Goal: Task Accomplishment & Management: Manage account settings

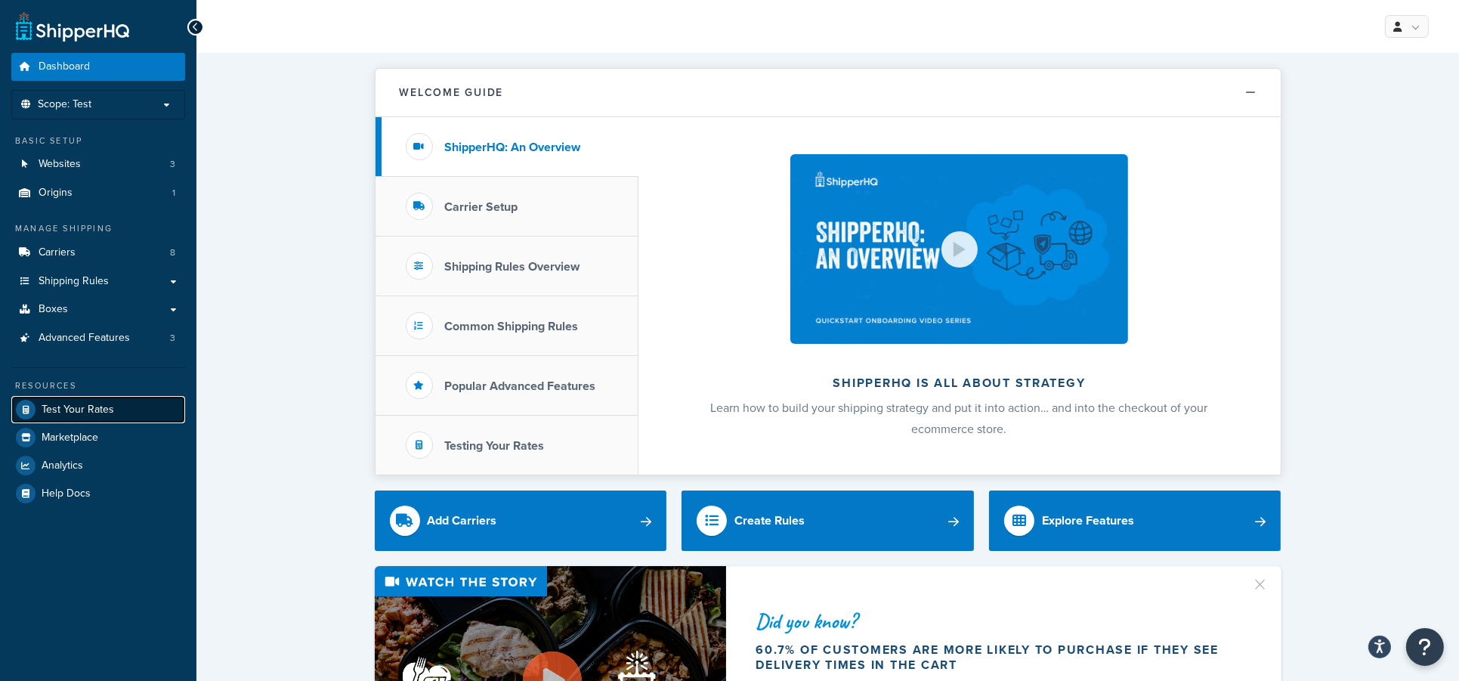
click at [56, 409] on span "Test Your Rates" at bounding box center [78, 410] width 73 height 13
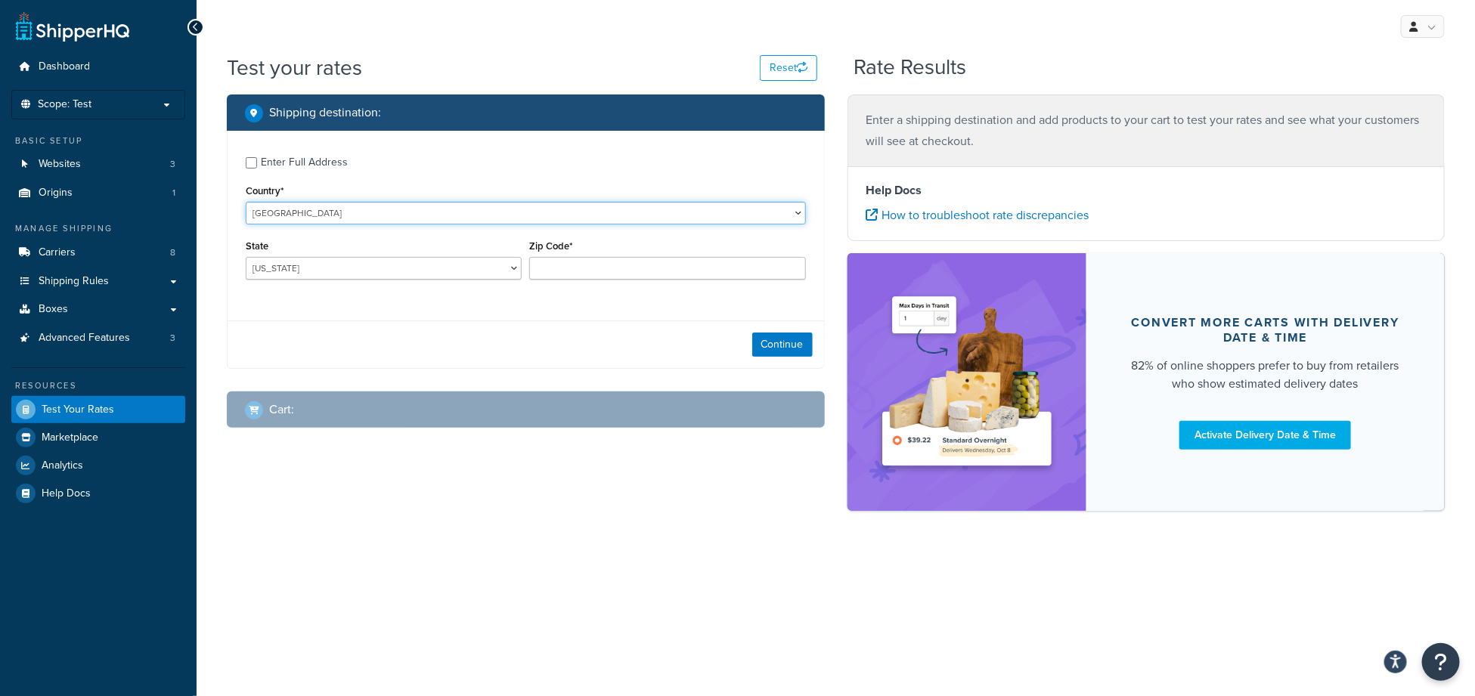
click at [300, 216] on select "United States United Kingdom Afghanistan Åland Islands Albania Algeria American…" at bounding box center [526, 213] width 560 height 23
click at [249, 159] on input "Enter Full Address" at bounding box center [251, 162] width 11 height 11
checkbox input "true"
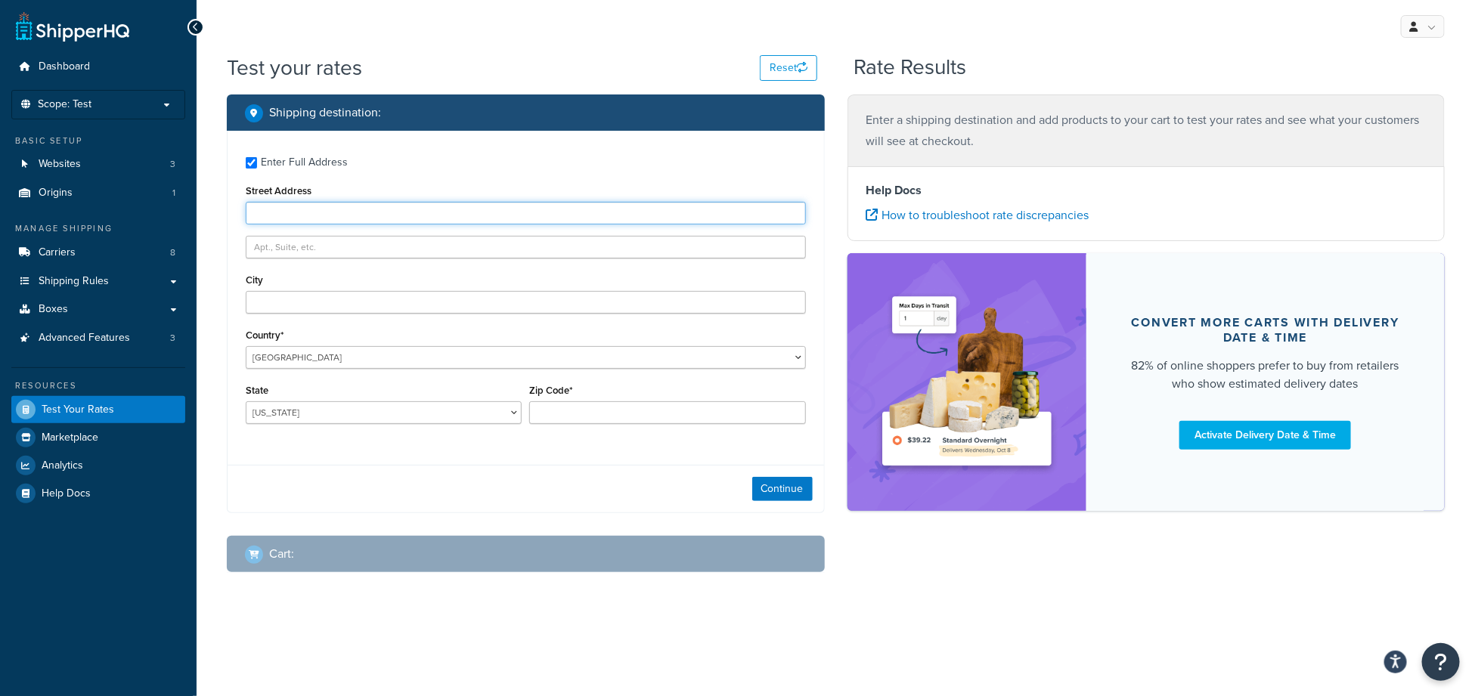
click at [310, 218] on input "Street Address" at bounding box center [526, 213] width 560 height 23
type input "8008 E 2600 N Rd"
type input "Cornell"
select select "IL"
type input "61319"
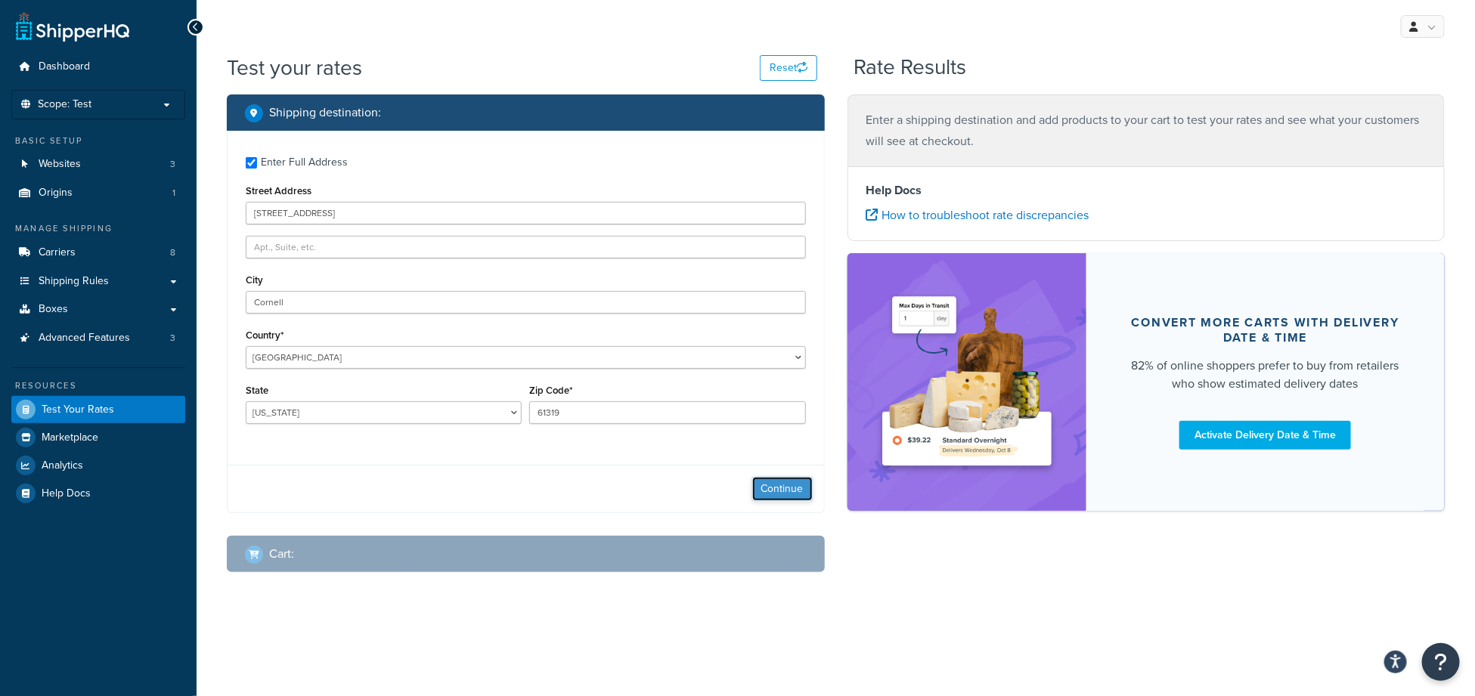
click at [797, 486] on button "Continue" at bounding box center [782, 489] width 60 height 24
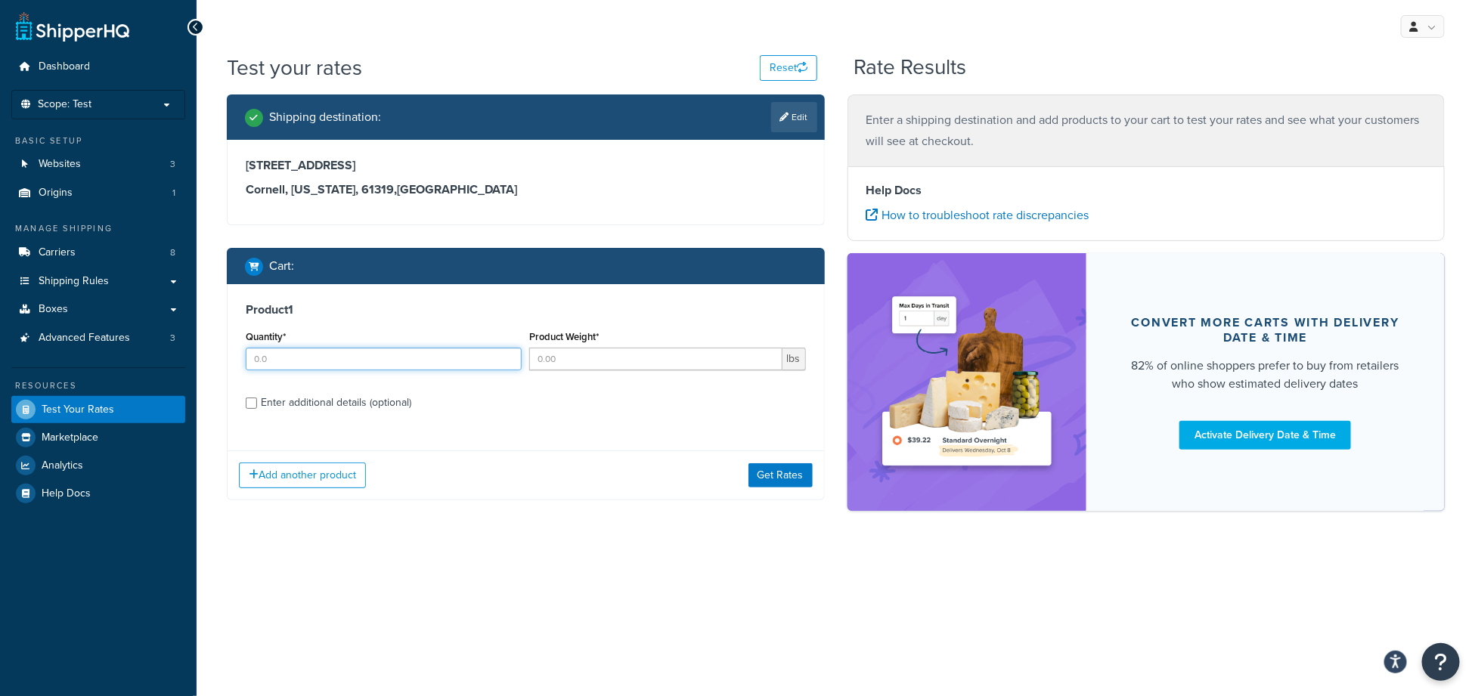
click at [298, 356] on input "Quantity*" at bounding box center [384, 359] width 276 height 23
type input "25"
click at [573, 364] on input "Product Weight*" at bounding box center [655, 359] width 252 height 23
type input "5"
click at [252, 403] on input "Enter additional details (optional)" at bounding box center [251, 403] width 11 height 11
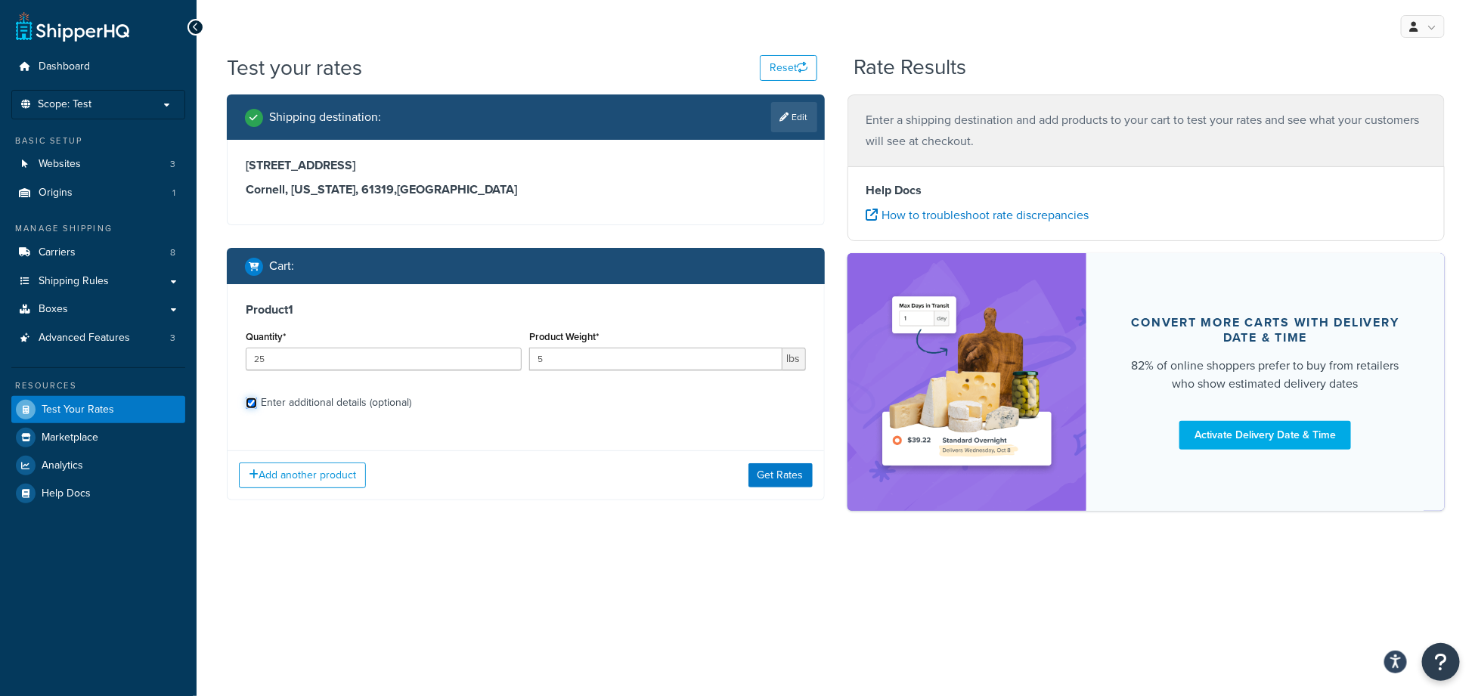
checkbox input "true"
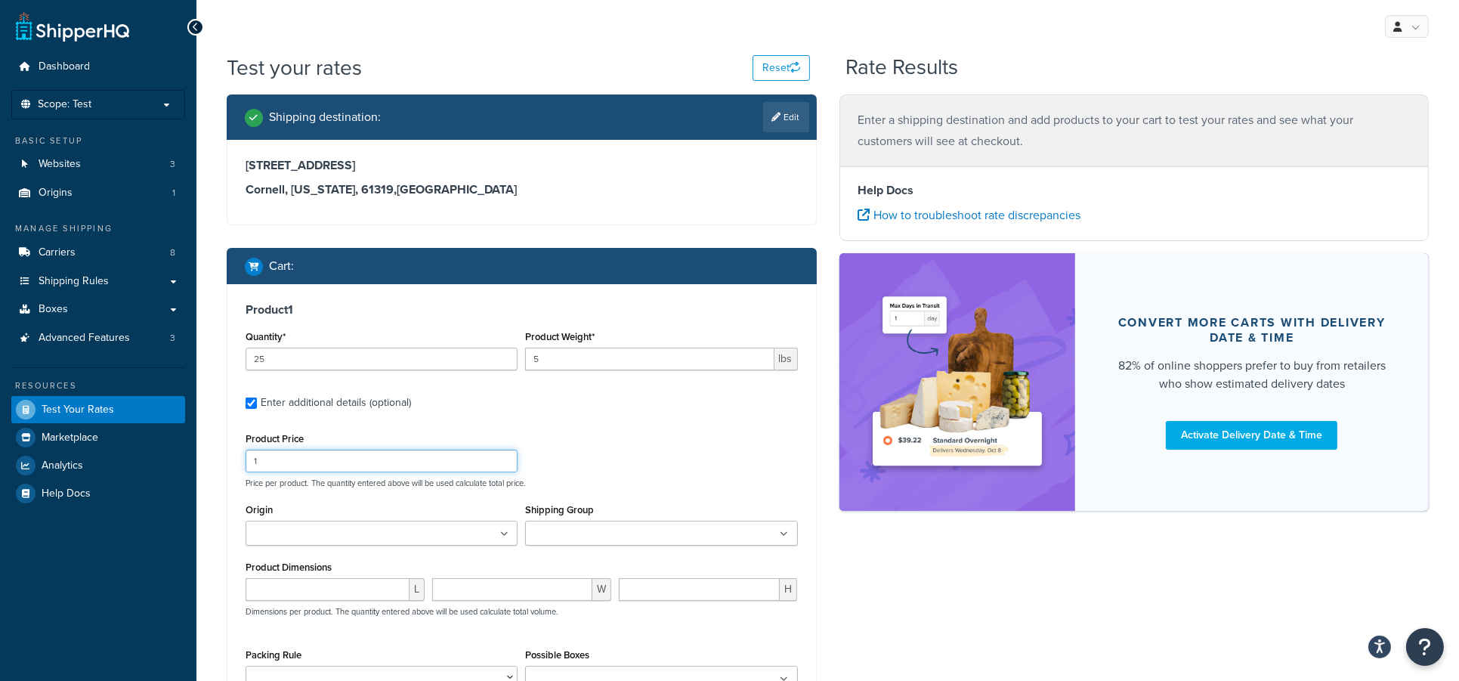
drag, startPoint x: 292, startPoint y: 469, endPoint x: 236, endPoint y: 459, distance: 56.8
click at [236, 459] on div "Product 1 Quantity* 25 Product Weight* 5 lbs Enter additional details (optional…" at bounding box center [522, 528] width 589 height 489
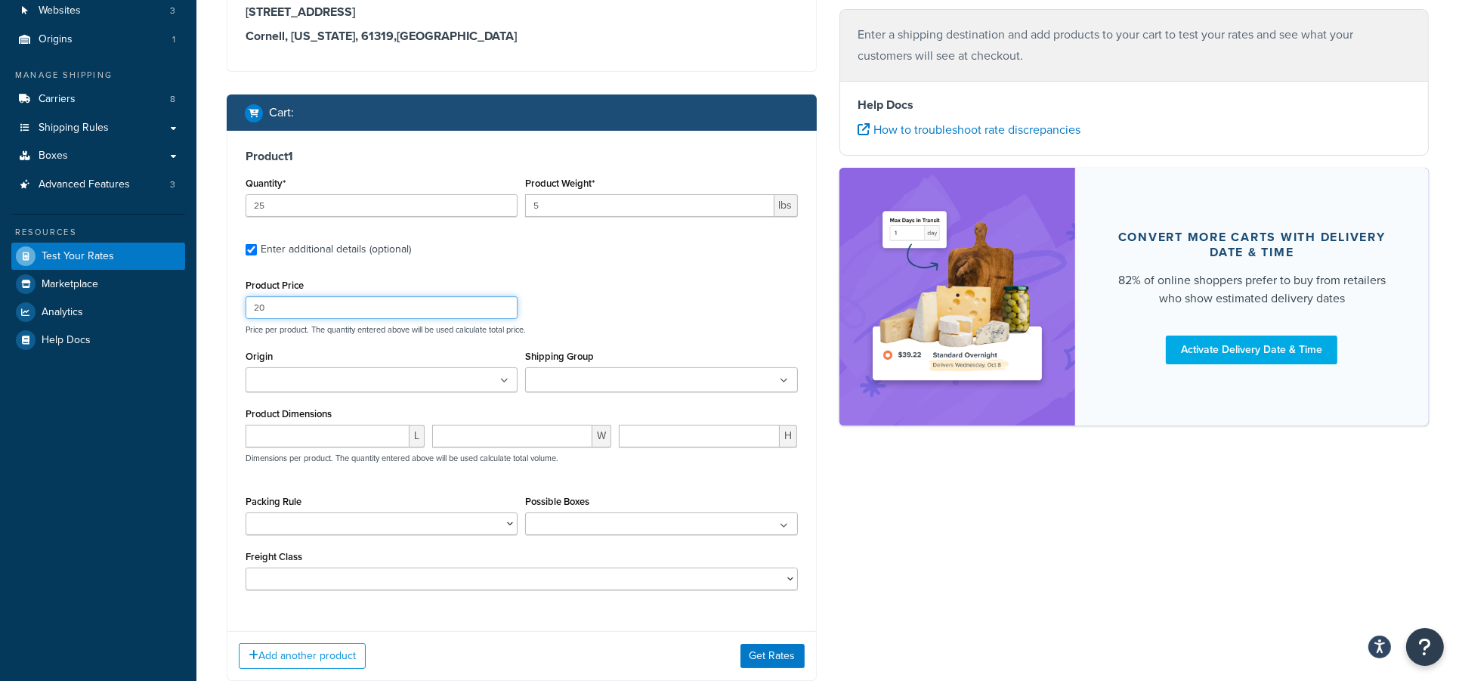
scroll to position [255, 0]
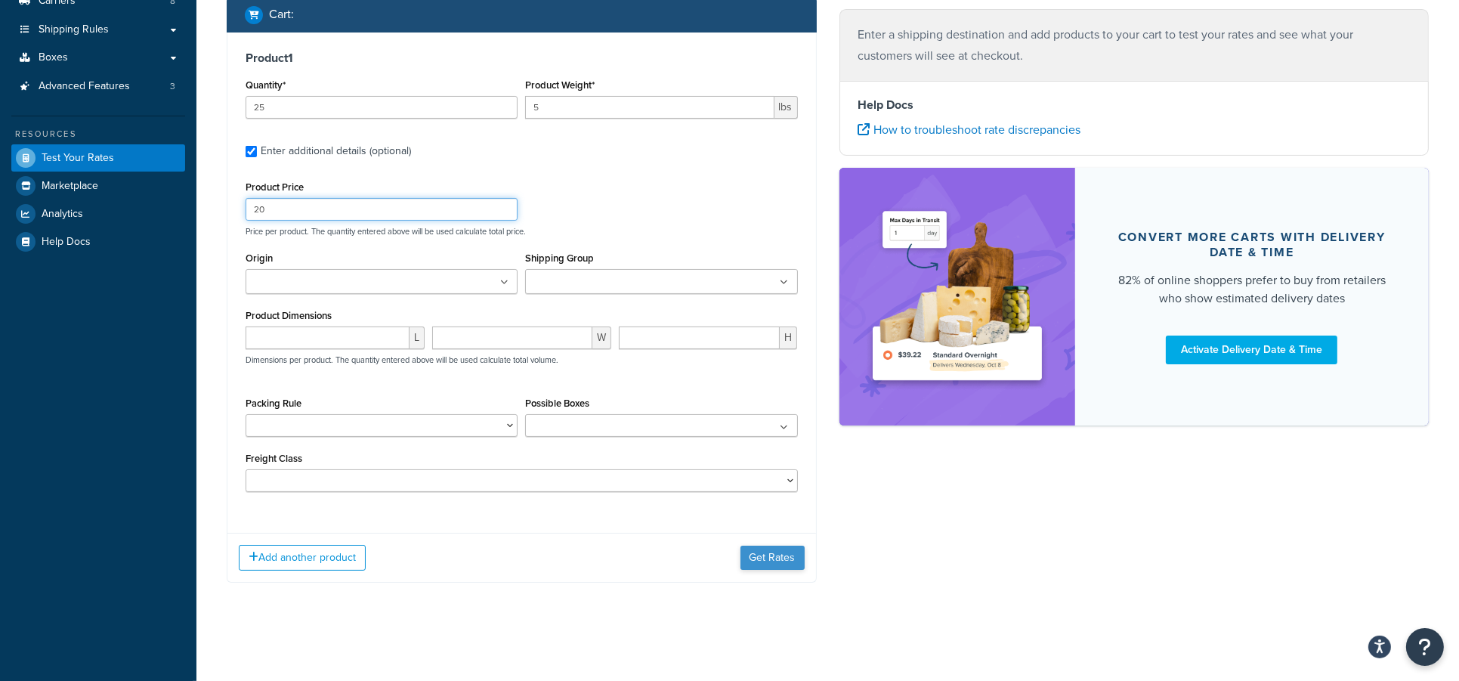
type input "20"
click at [781, 556] on button "Get Rates" at bounding box center [773, 558] width 64 height 24
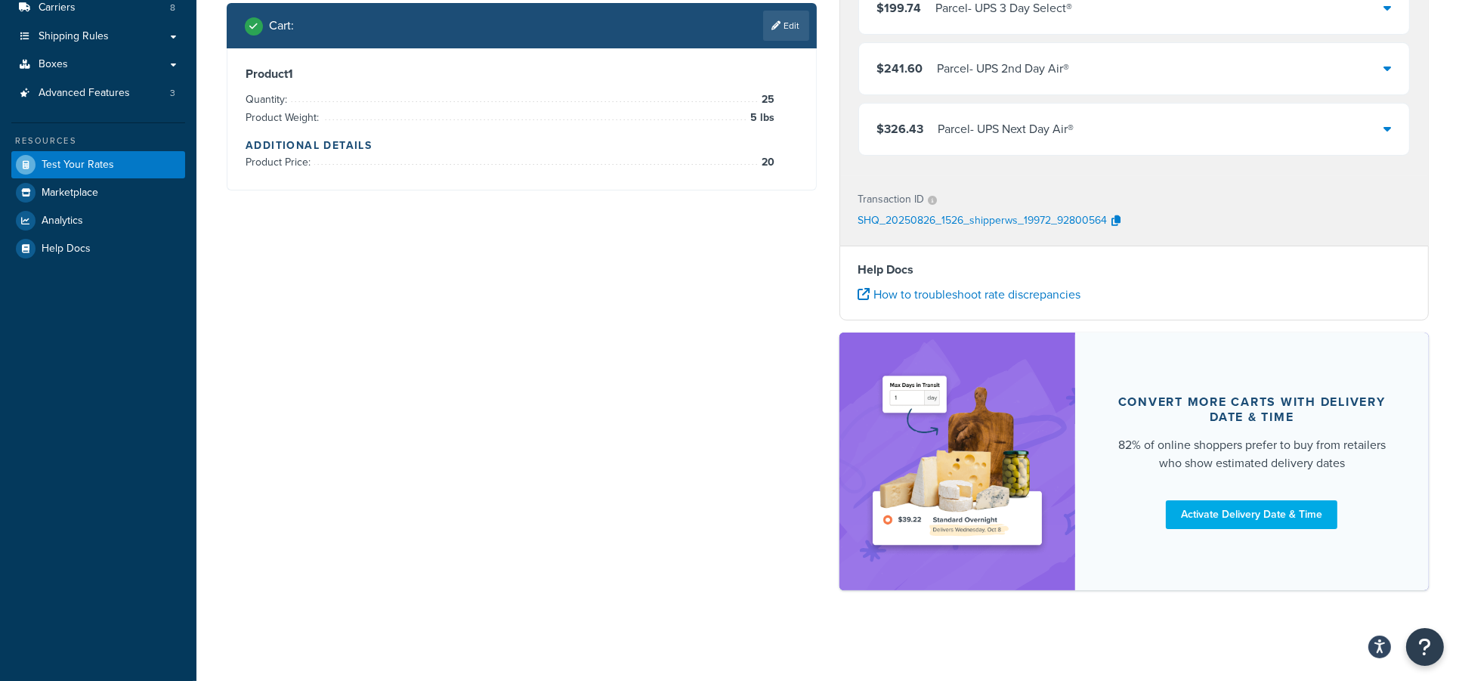
scroll to position [0, 0]
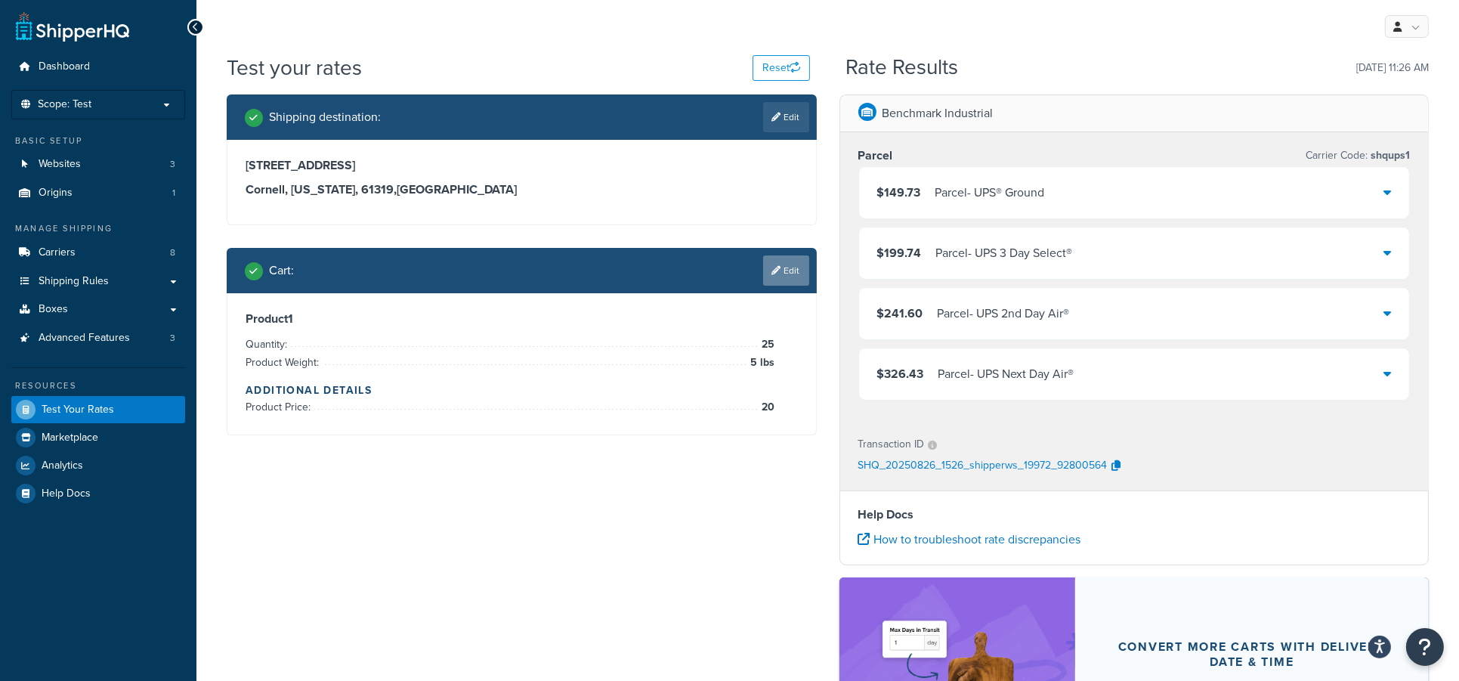
click at [785, 280] on link "Edit" at bounding box center [786, 270] width 46 height 30
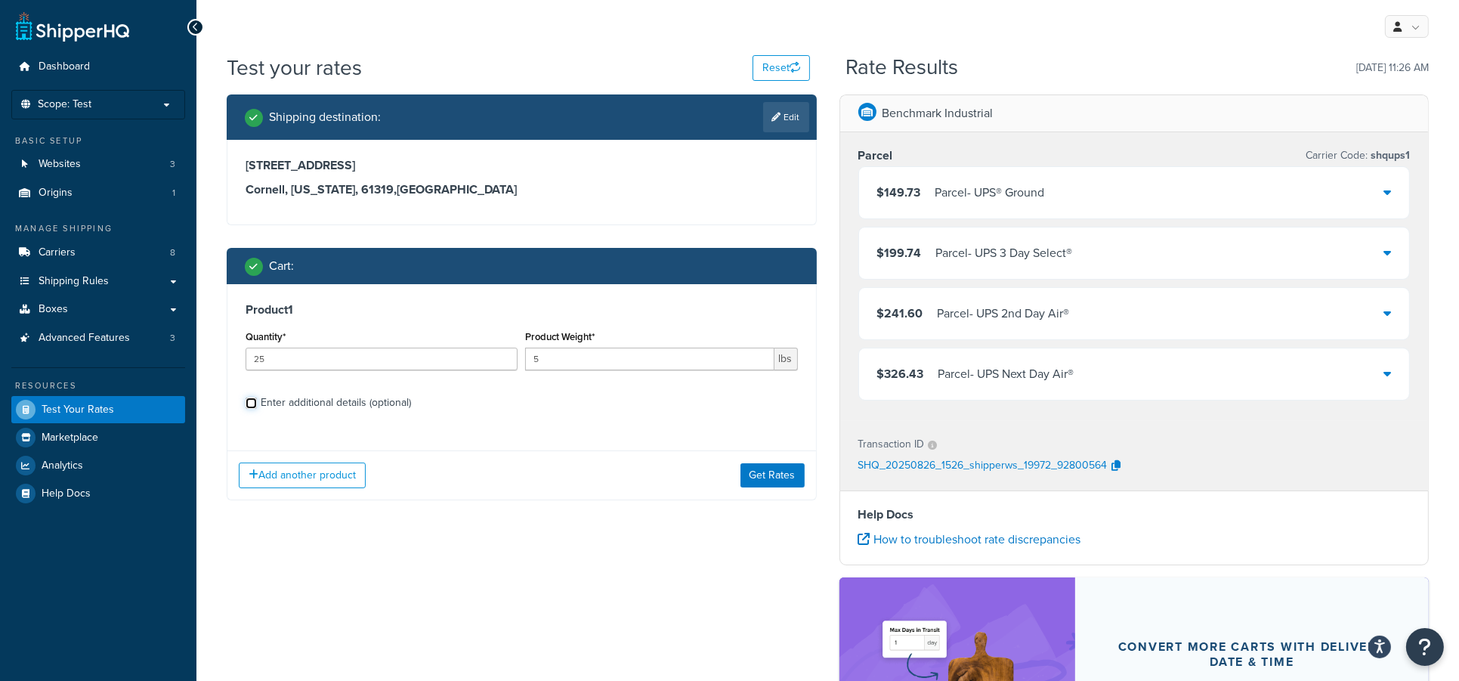
click at [248, 405] on input "Enter additional details (optional)" at bounding box center [251, 403] width 11 height 11
checkbox input "true"
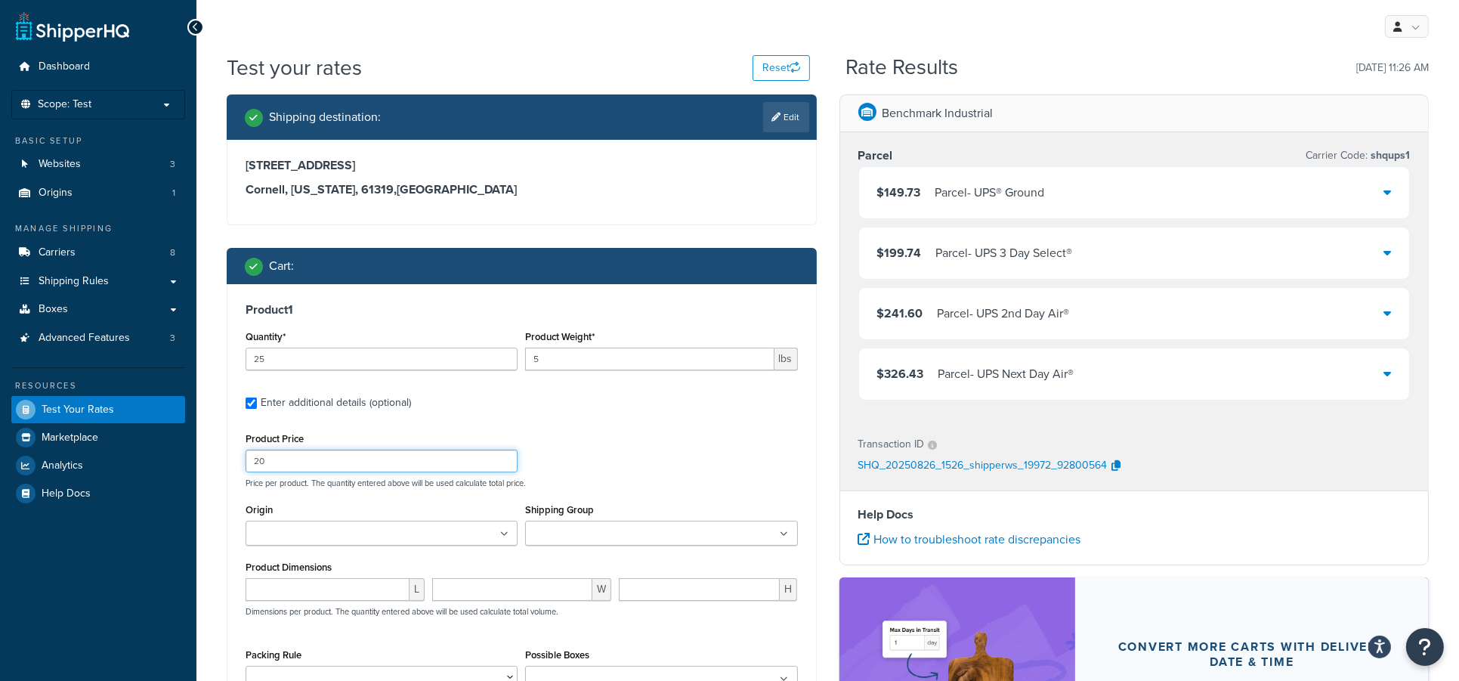
drag, startPoint x: 301, startPoint y: 458, endPoint x: 230, endPoint y: 449, distance: 71.6
click at [230, 449] on div "Product 1 Quantity* 25 Product Weight* 5 lbs Enter additional details (optional…" at bounding box center [522, 528] width 589 height 489
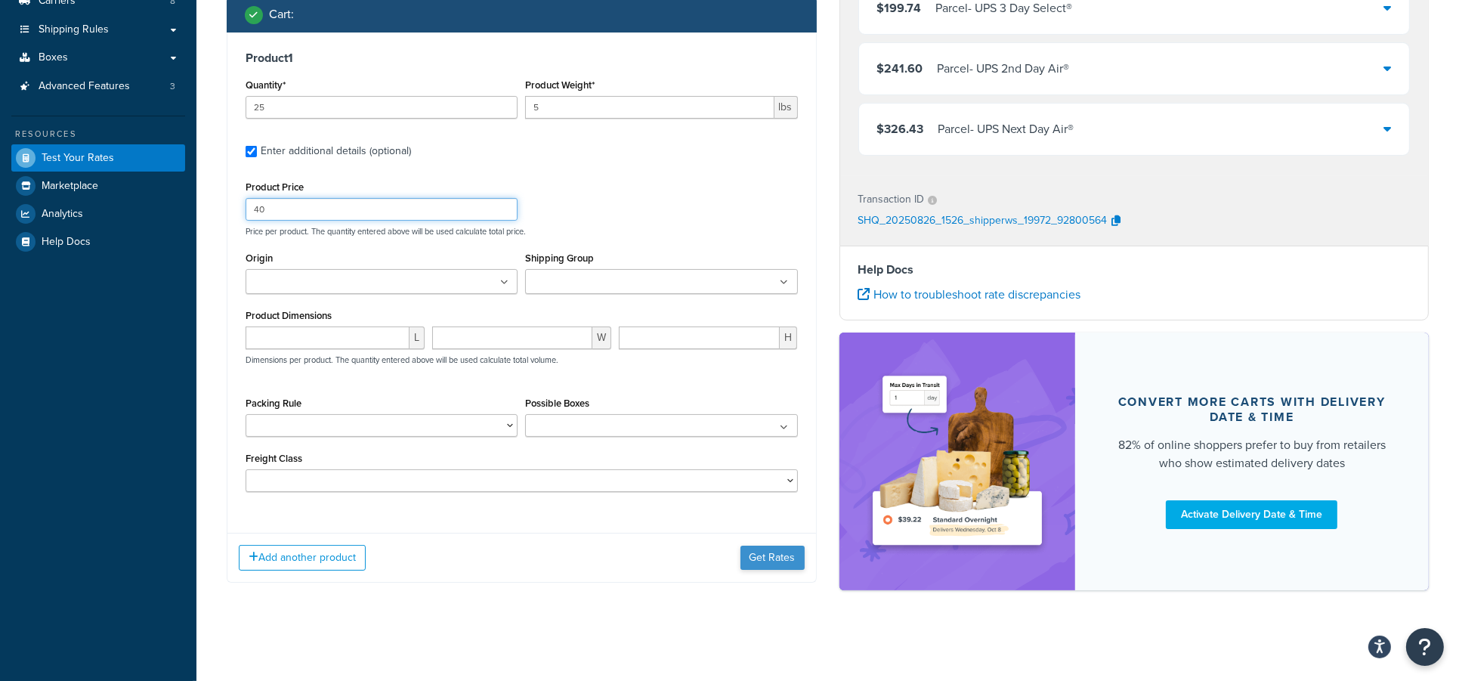
type input "40"
click at [775, 562] on button "Get Rates" at bounding box center [773, 558] width 64 height 24
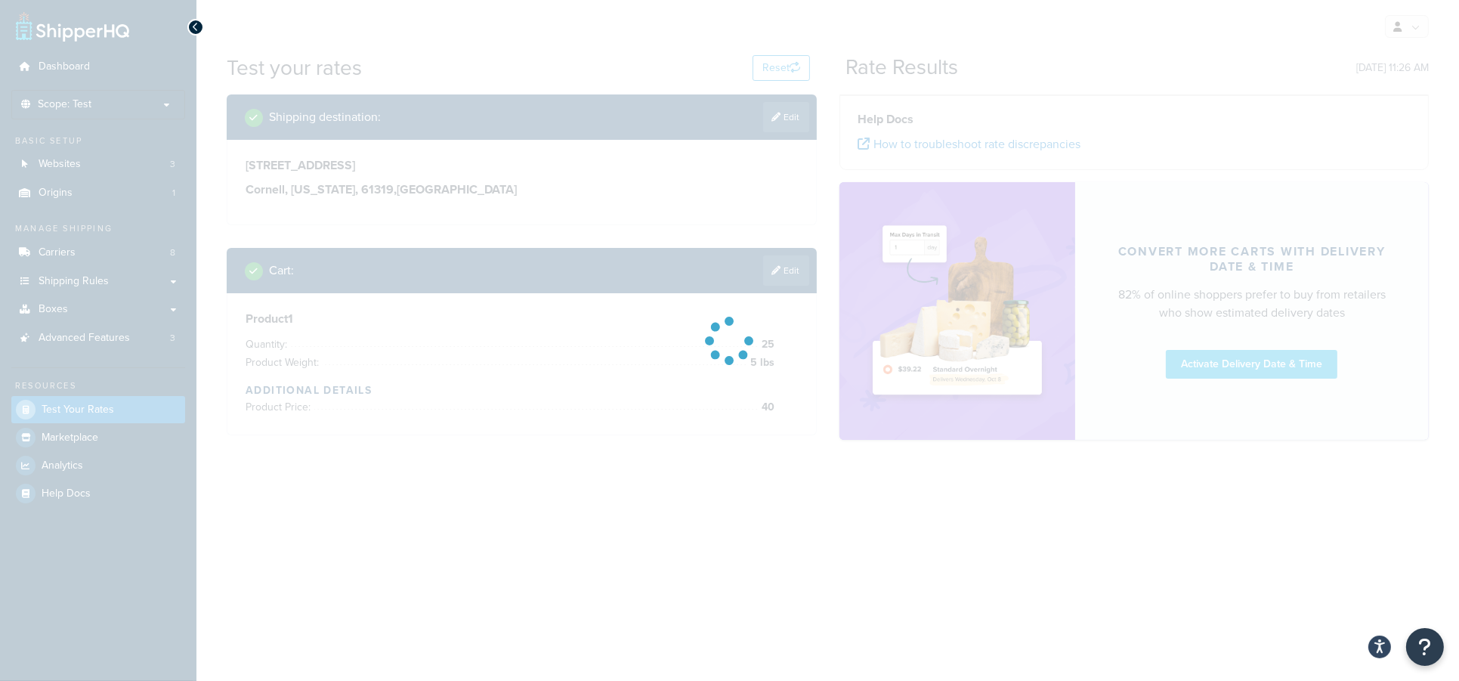
scroll to position [0, 0]
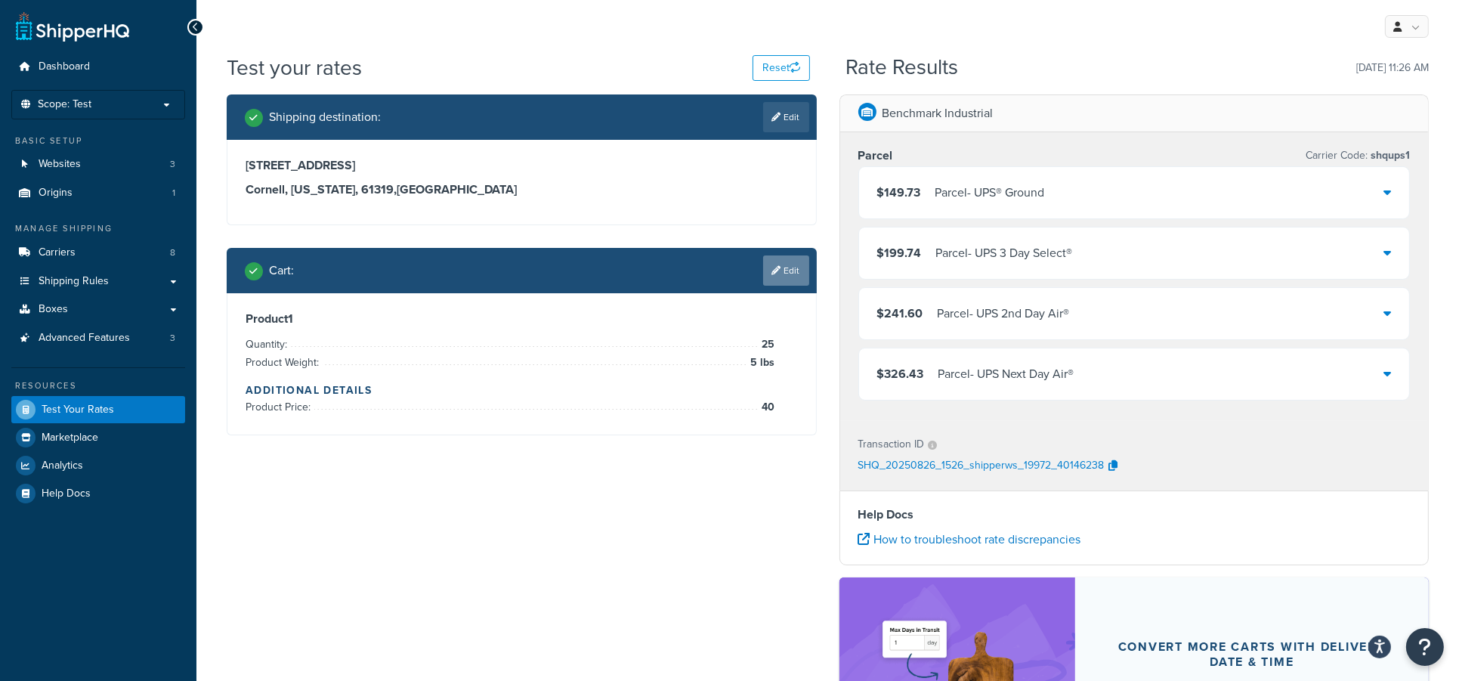
click at [778, 271] on icon at bounding box center [776, 270] width 9 height 9
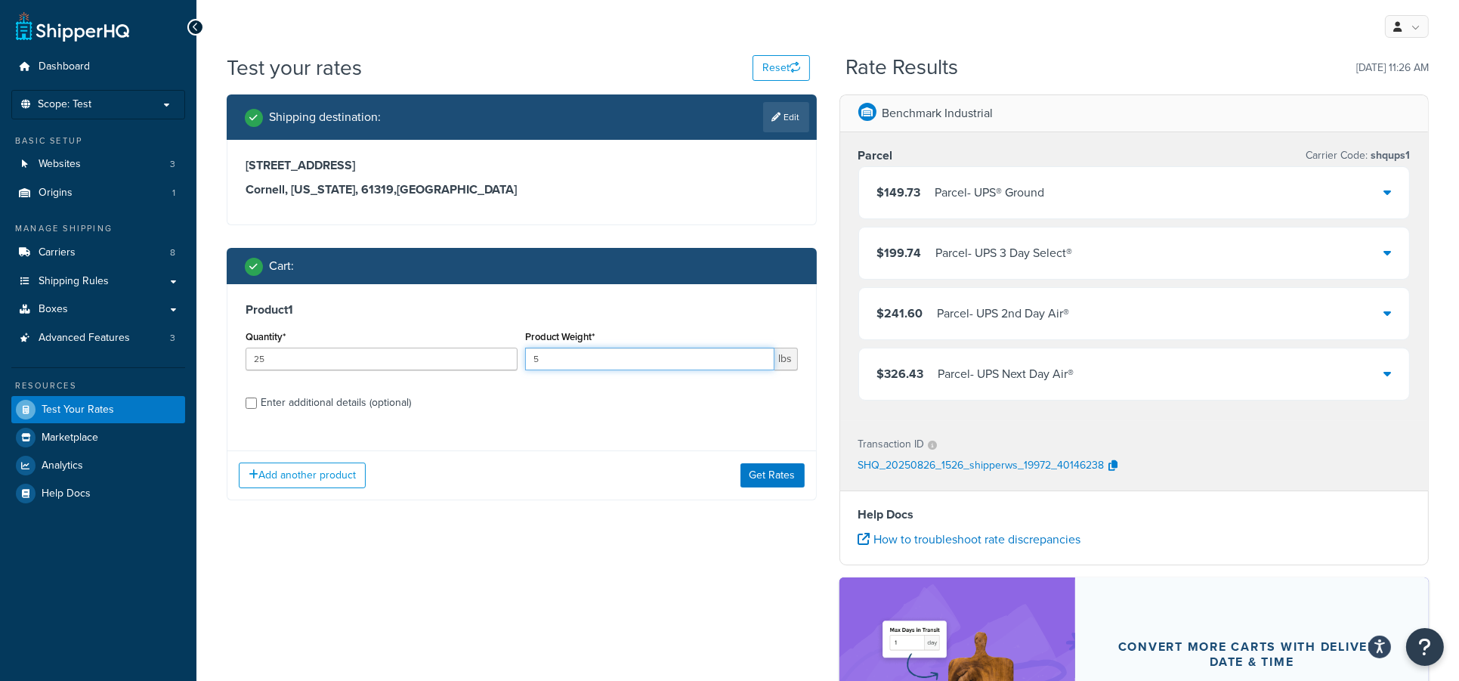
drag, startPoint x: 575, startPoint y: 363, endPoint x: 511, endPoint y: 360, distance: 64.3
click at [511, 360] on div "Quantity* 25 Product Weight* 5 lbs" at bounding box center [522, 354] width 560 height 55
type input "20"
click at [778, 473] on button "Get Rates" at bounding box center [773, 475] width 64 height 24
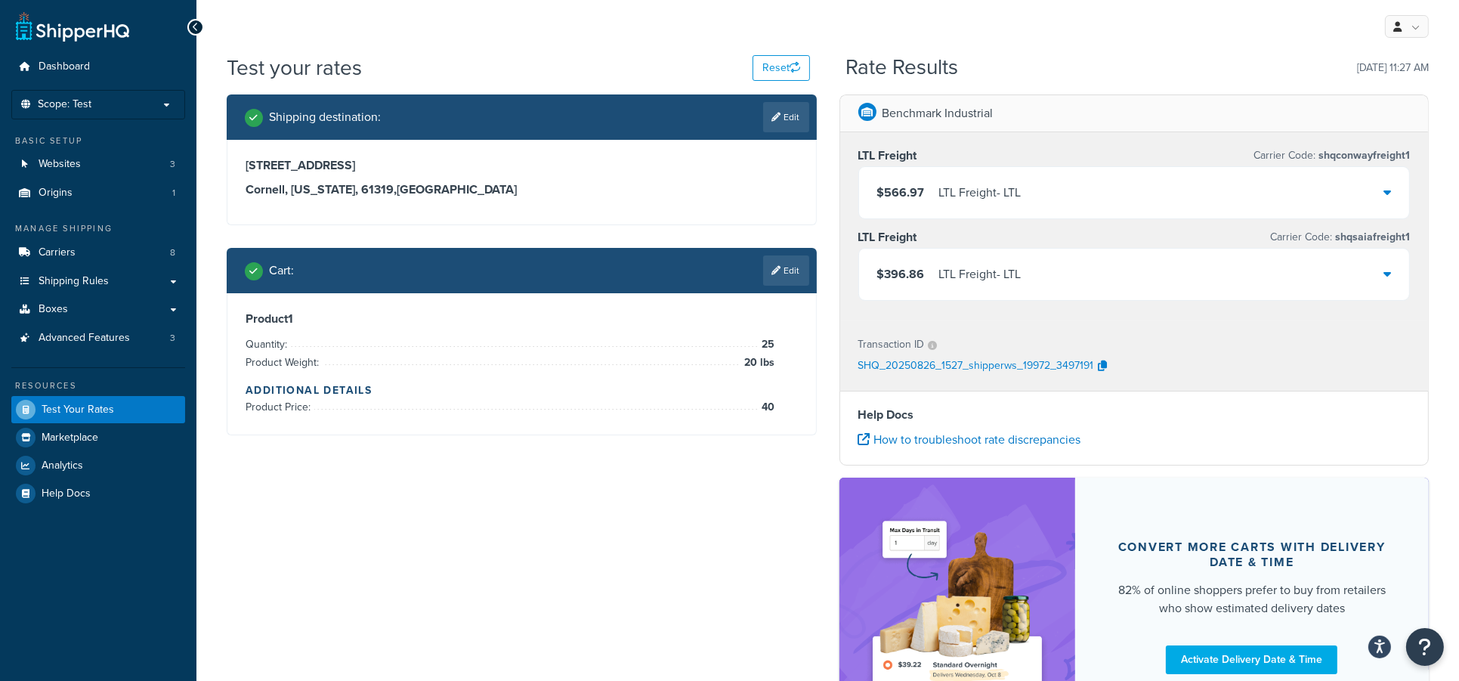
click at [658, 563] on div "Shipping destination : Edit 8008 E 2600 N Rd Cornell, Illinois, 61319 , United …" at bounding box center [827, 422] width 1225 height 656
click at [783, 115] on link "Edit" at bounding box center [786, 117] width 46 height 30
select select "IL"
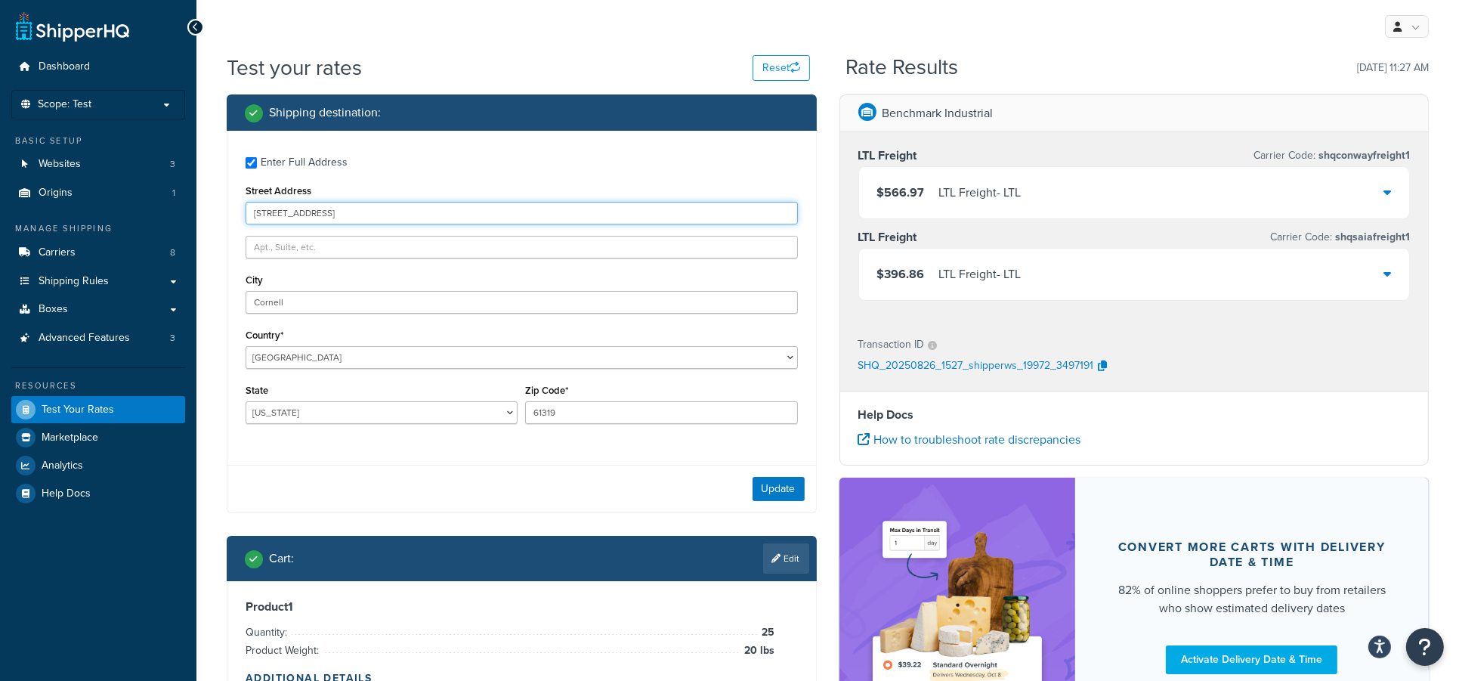
click at [363, 212] on input "8008 E 2600 N Rd" at bounding box center [522, 213] width 553 height 23
drag, startPoint x: 387, startPoint y: 215, endPoint x: 133, endPoint y: 205, distance: 254.1
click at [133, 205] on div "Dashboard Scope: Test Basic Setup Websites 3 Origins 1 Manage Shipping Carriers…" at bounding box center [729, 413] width 1459 height 826
type input "950 claycraft rd"
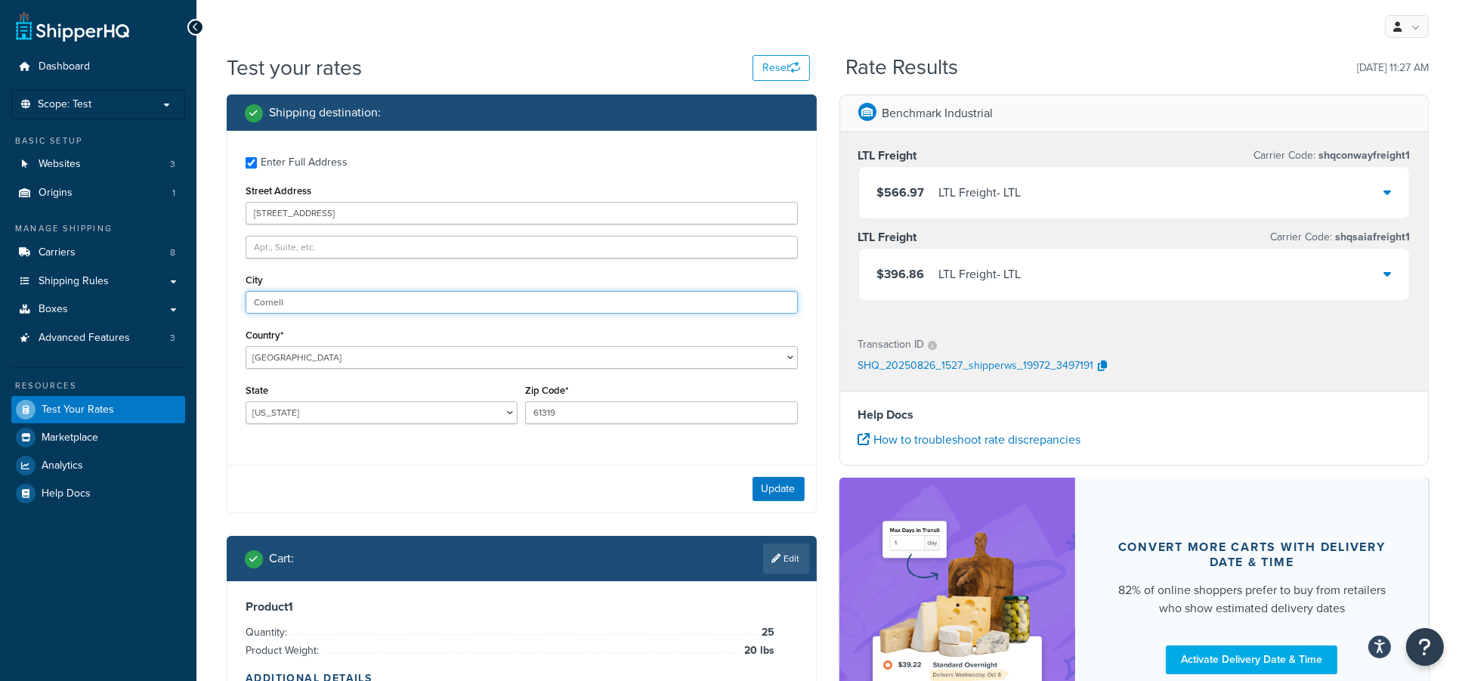
click at [268, 302] on input "Cornell" at bounding box center [522, 302] width 553 height 23
drag, startPoint x: 306, startPoint y: 299, endPoint x: 198, endPoint y: 295, distance: 108.2
click at [198, 295] on div "Test your rates Reset Rate Results 08/26/2025, 11:27 AM Shipping destination : …" at bounding box center [828, 420] width 1263 height 735
type input "gahanna"
click at [290, 415] on select "Alabama Alaska American Samoa Arizona Arkansas Armed Forces Americas Armed Forc…" at bounding box center [382, 412] width 272 height 23
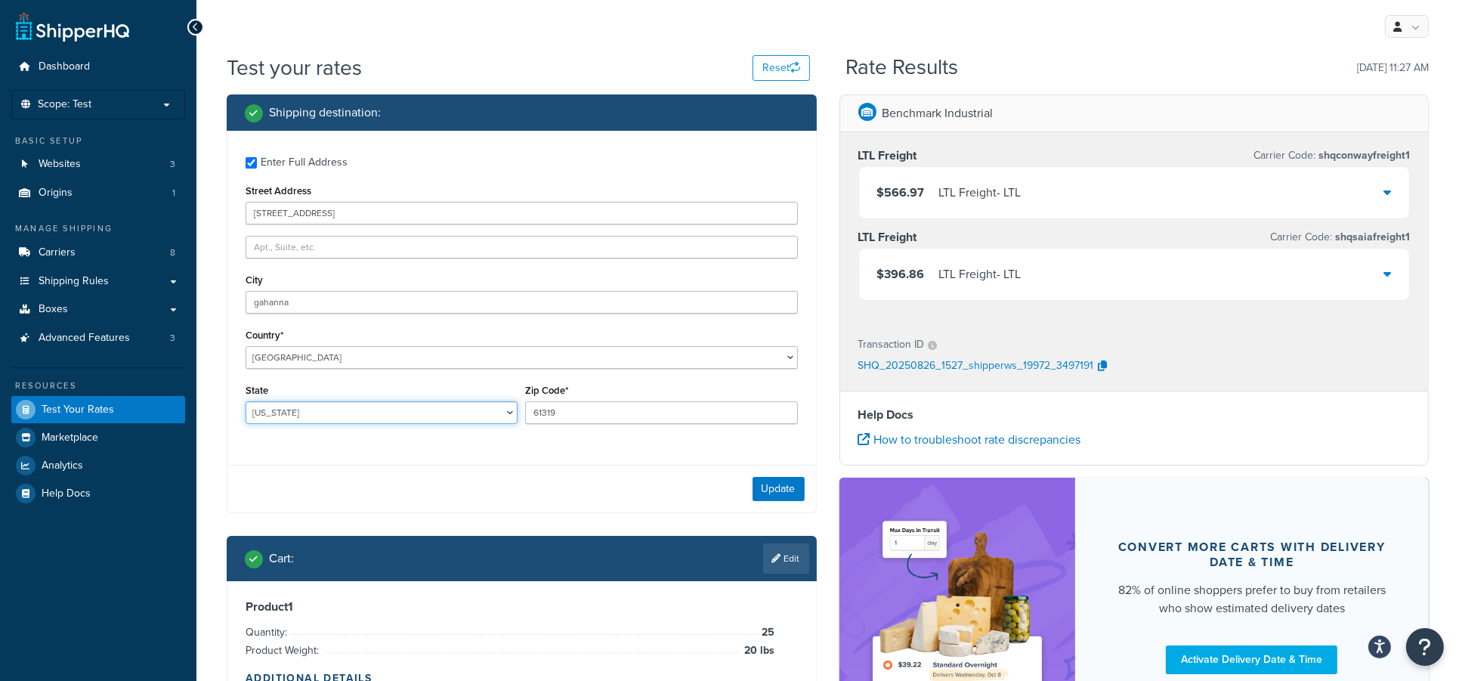
select select "OH"
click at [246, 403] on select "Alabama Alaska American Samoa Arizona Arkansas Armed Forces Americas Armed Forc…" at bounding box center [382, 412] width 272 height 23
drag, startPoint x: 602, startPoint y: 413, endPoint x: 531, endPoint y: 407, distance: 71.3
click at [531, 407] on input "61319" at bounding box center [661, 412] width 272 height 23
type input "43230"
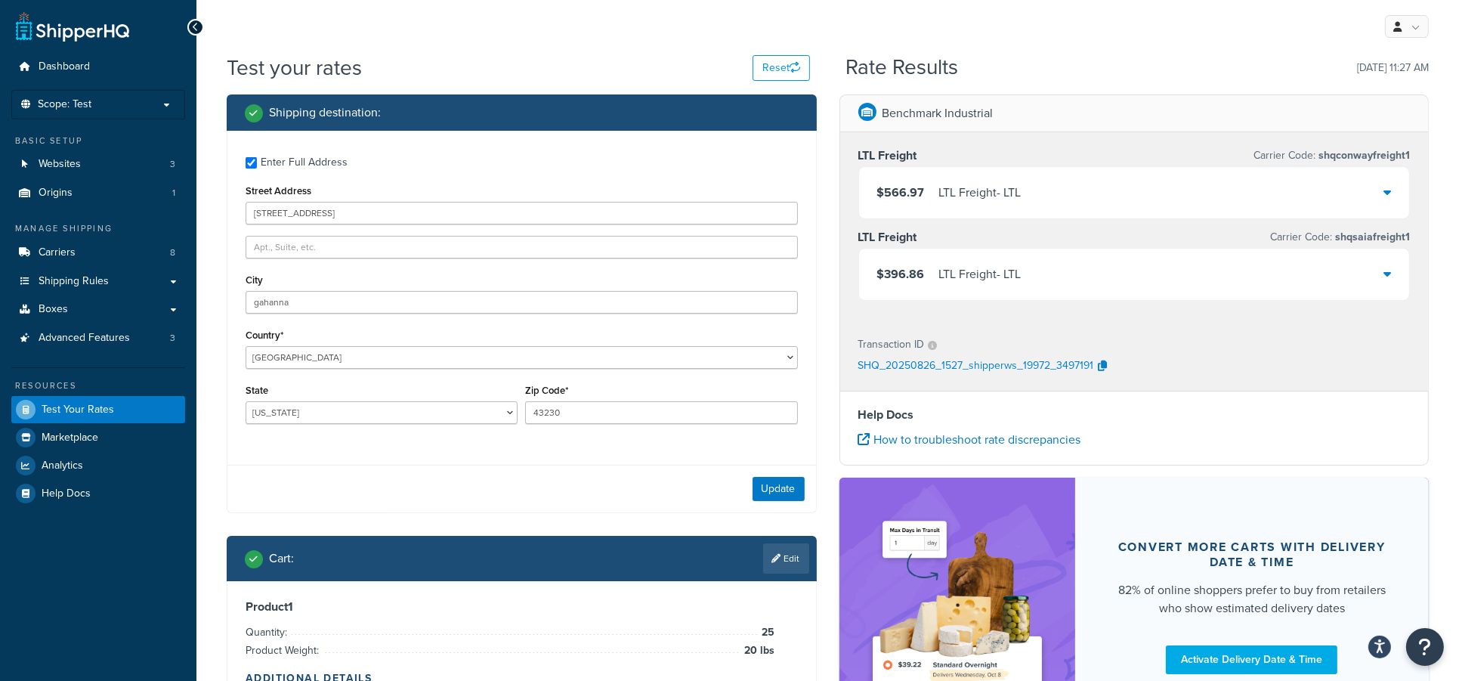
click at [576, 483] on div "Update" at bounding box center [522, 489] width 589 height 48
click at [776, 484] on button "Update" at bounding box center [779, 489] width 52 height 24
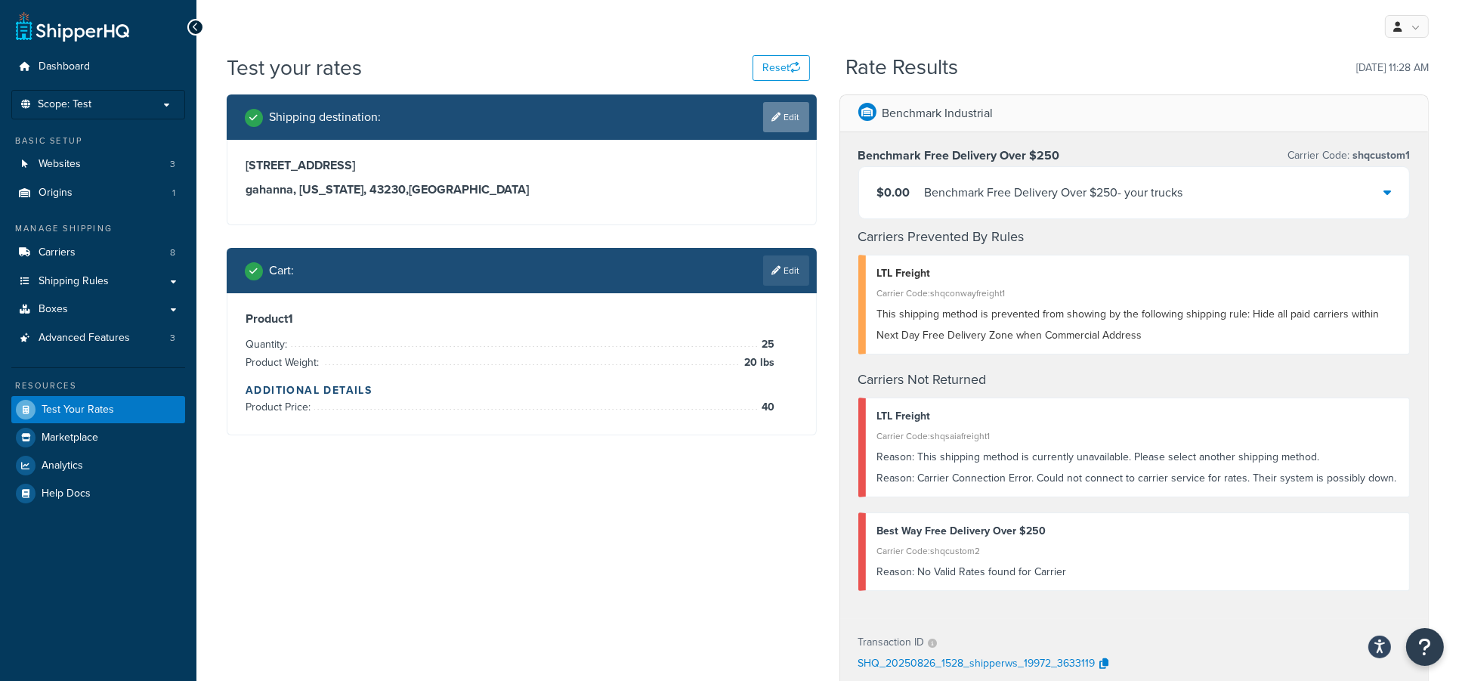
click at [780, 115] on link "Edit" at bounding box center [786, 117] width 46 height 30
select select "OH"
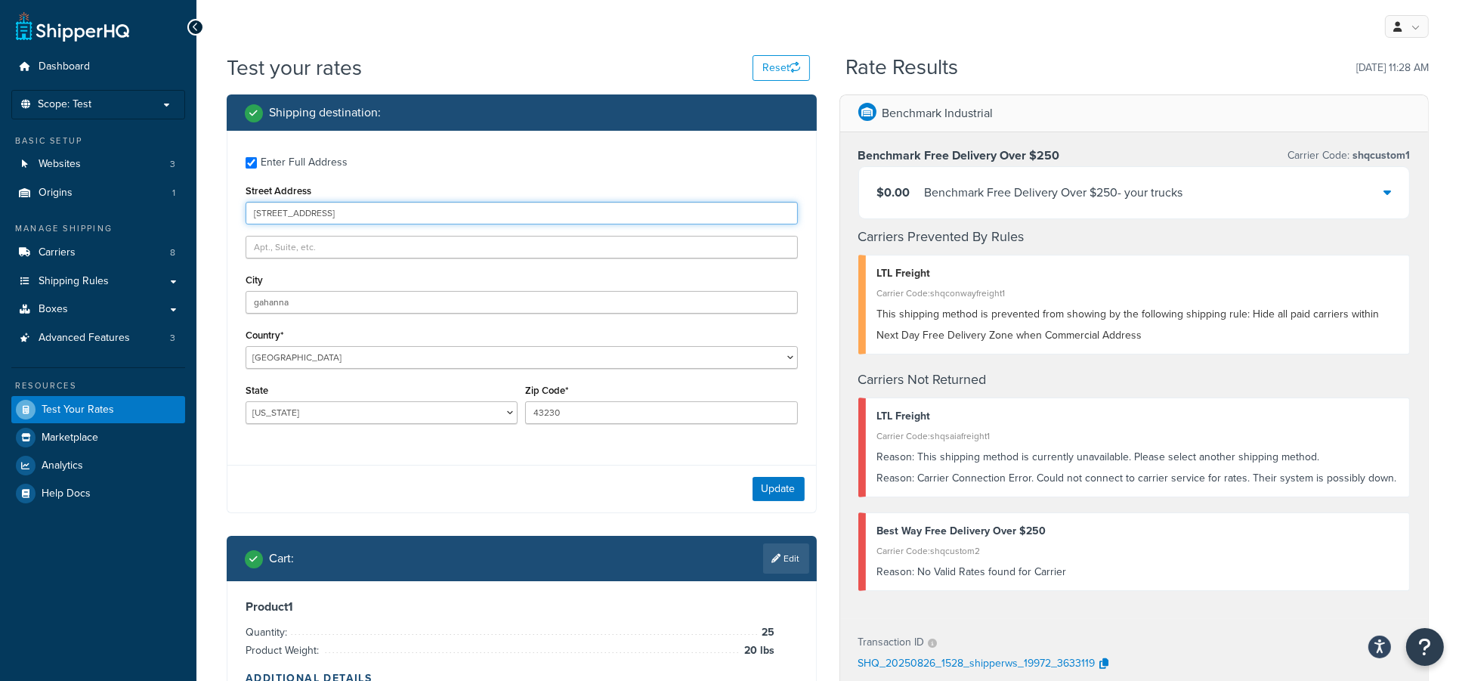
click at [362, 209] on input "950 claycraft rd" at bounding box center [522, 213] width 553 height 23
drag, startPoint x: 409, startPoint y: 215, endPoint x: 182, endPoint y: 209, distance: 226.8
click at [182, 209] on div "Dashboard Scope: Test Basic Setup Websites 3 Origins 1 Manage Shipping Carriers…" at bounding box center [729, 562] width 1459 height 1124
type input "525 Orange Street"
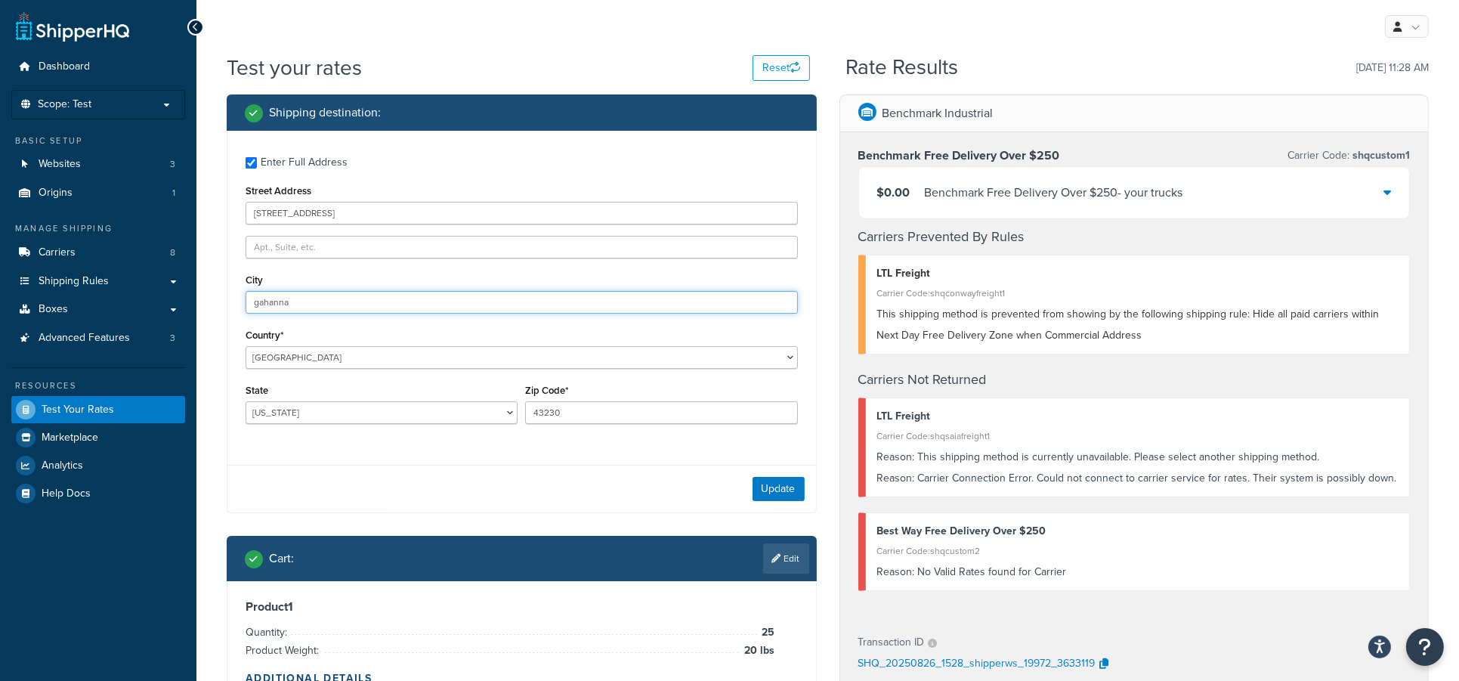
drag, startPoint x: 291, startPoint y: 308, endPoint x: 215, endPoint y: 301, distance: 75.9
click at [215, 301] on div "Shipping destination : Enter Full Address Street Address 525 Orange Street City…" at bounding box center [521, 420] width 613 height 652
type input "Coshocton"
drag, startPoint x: 608, startPoint y: 417, endPoint x: 456, endPoint y: 421, distance: 152.7
click at [456, 421] on div "State Alabama Alaska American Samoa Arizona Arkansas Armed Forces Americas Arme…" at bounding box center [522, 407] width 560 height 55
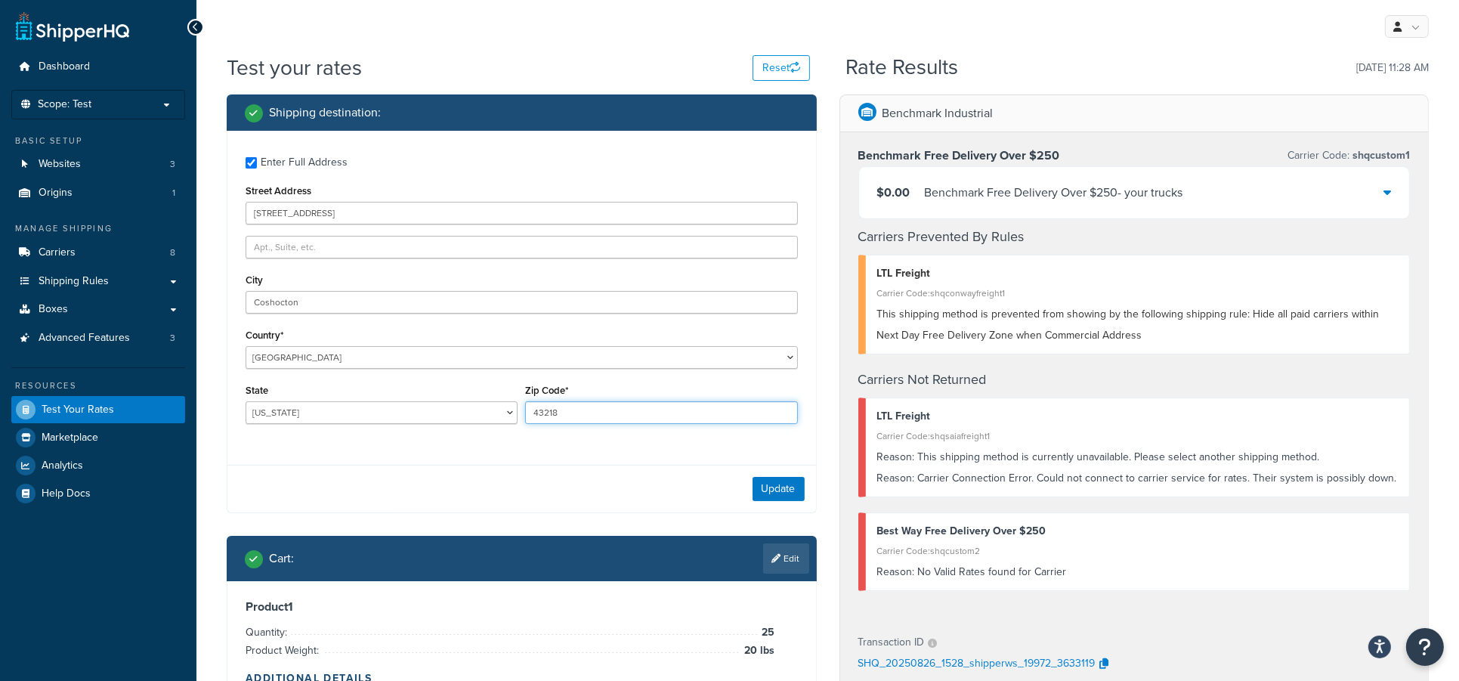
type input "43218"
click at [769, 484] on button "Update" at bounding box center [779, 489] width 52 height 24
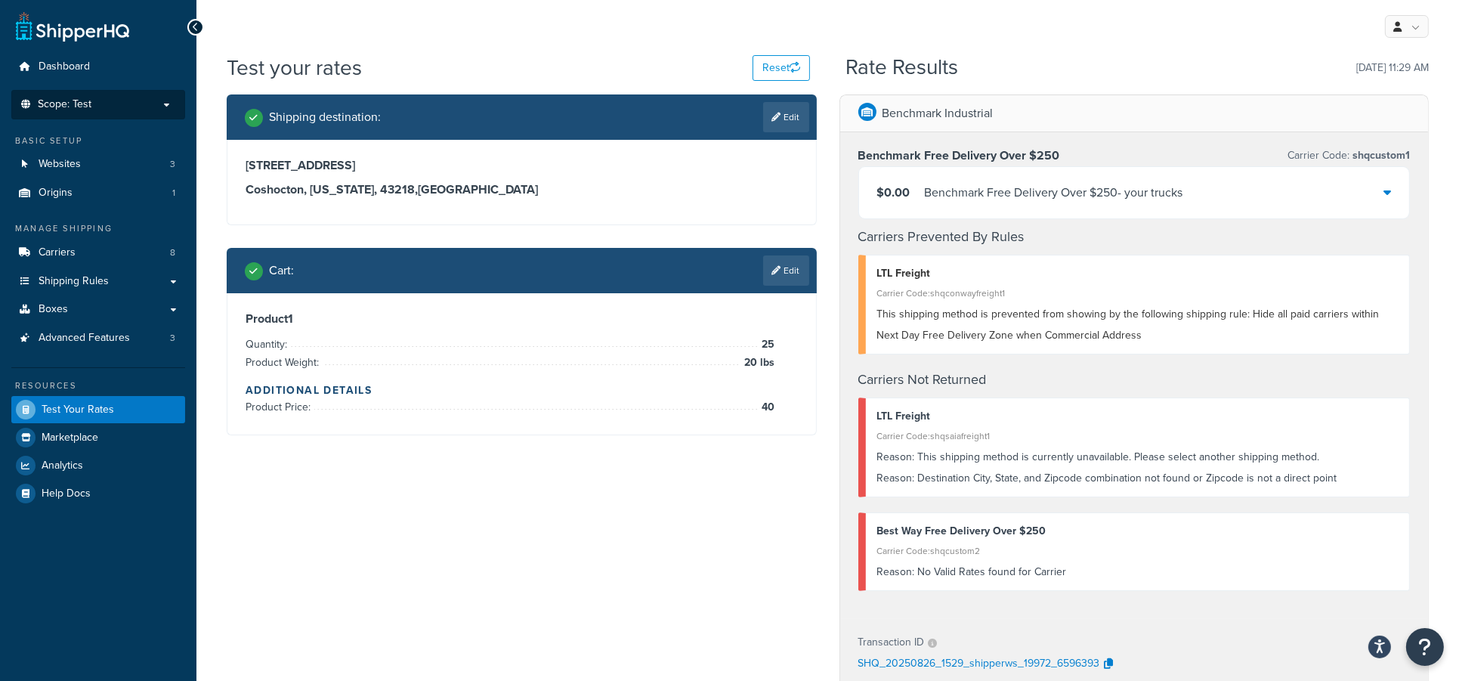
click at [101, 110] on p "Scope: Test" at bounding box center [98, 104] width 160 height 13
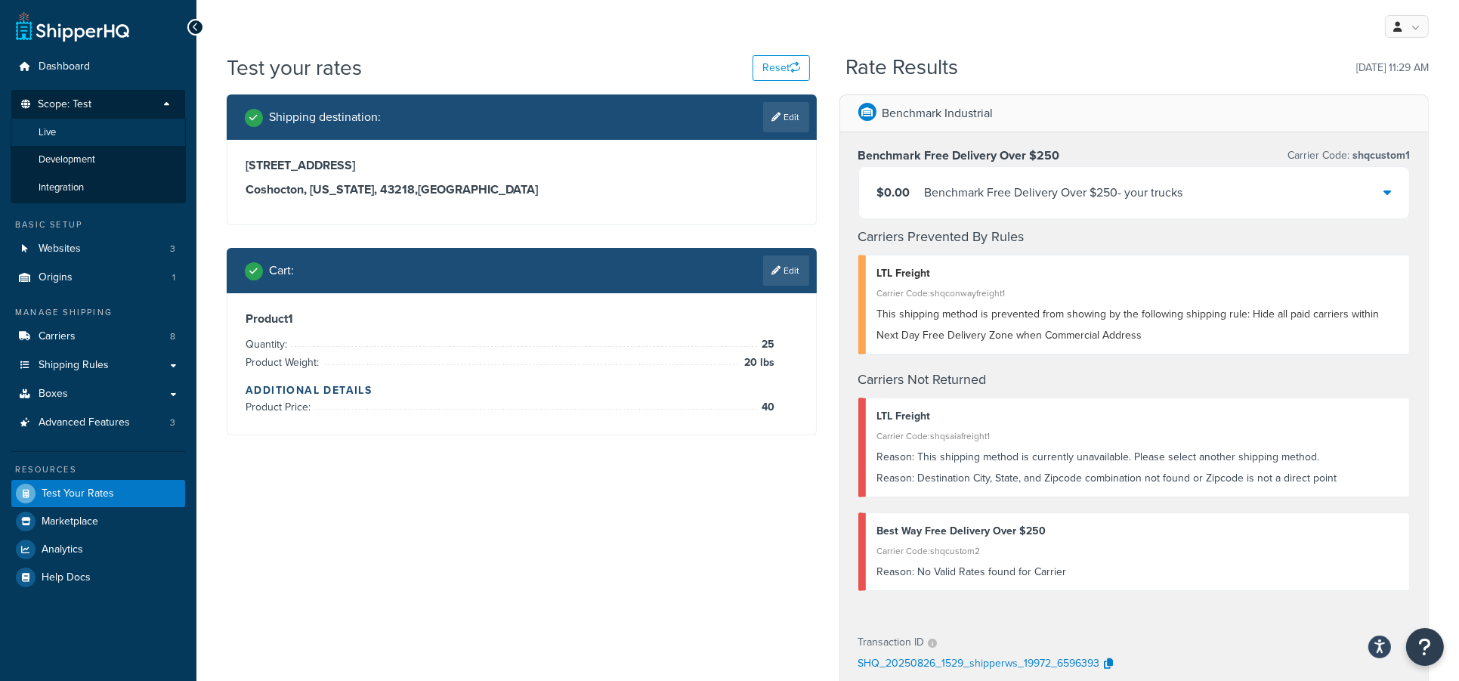
click at [52, 135] on span "Live" at bounding box center [47, 132] width 17 height 13
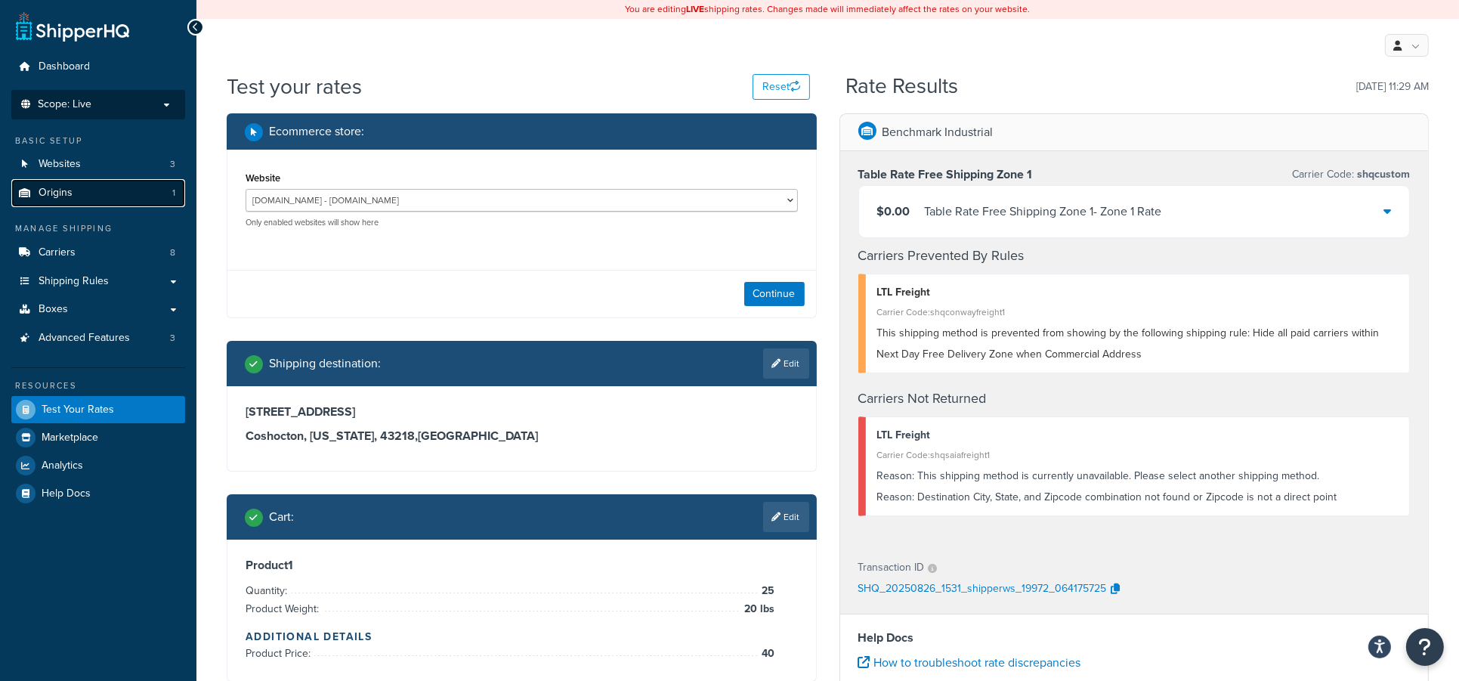
click at [75, 193] on link "Origins 1" at bounding box center [98, 193] width 174 height 28
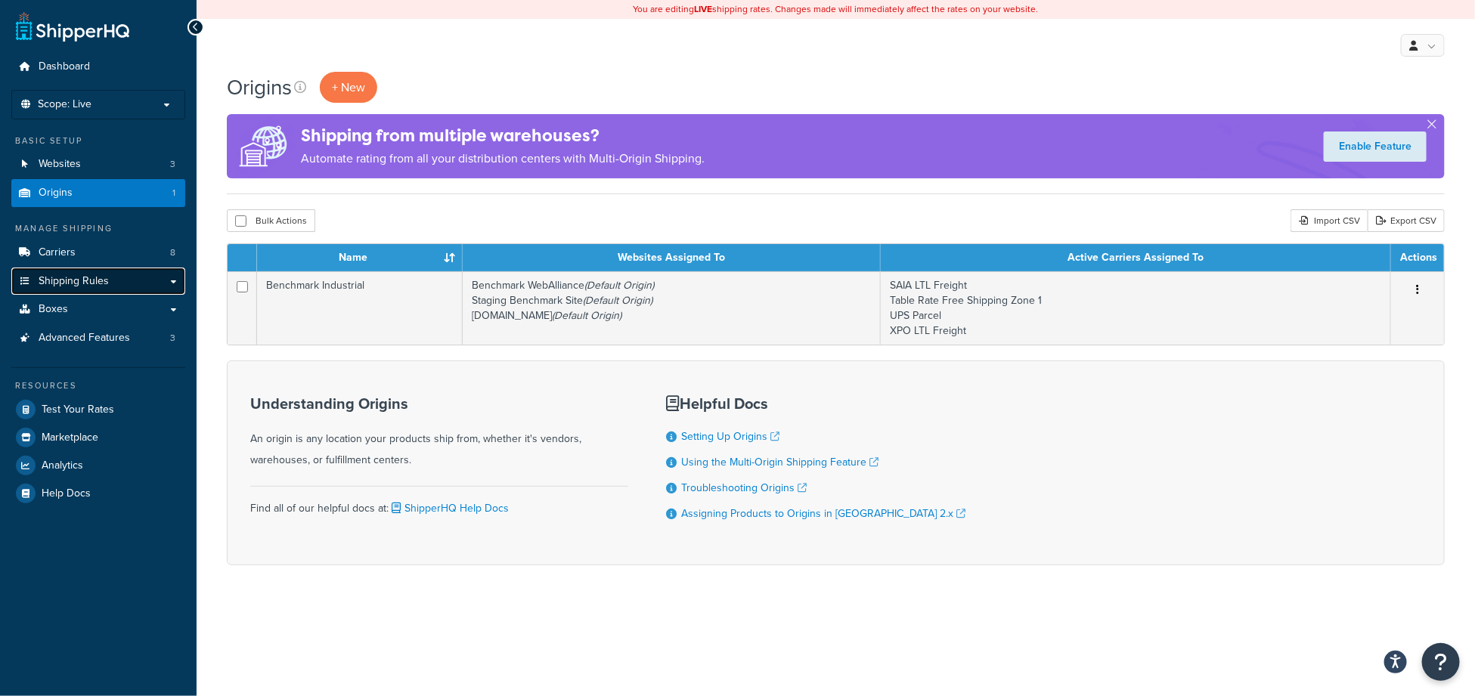
click at [63, 286] on span "Shipping Rules" at bounding box center [74, 281] width 70 height 13
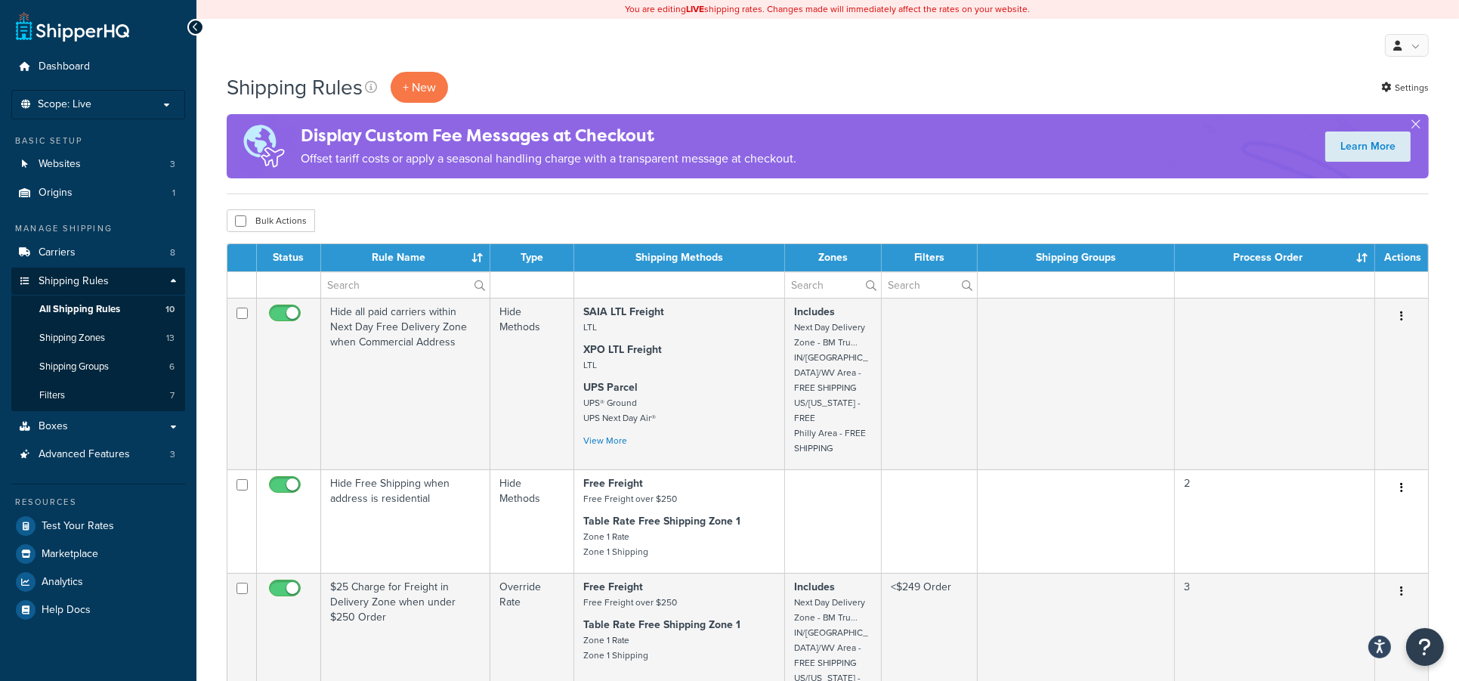
click at [827, 61] on div "My Profile Billing Global Settings Contact Us Logout" at bounding box center [828, 45] width 1263 height 53
click at [827, 51] on div "My Profile Billing Global Settings Contact Us Logout" at bounding box center [828, 45] width 1263 height 53
click at [507, 75] on div "Shipping Rules + New Settings" at bounding box center [828, 87] width 1203 height 31
click at [75, 104] on span "Scope: Live" at bounding box center [65, 104] width 54 height 13
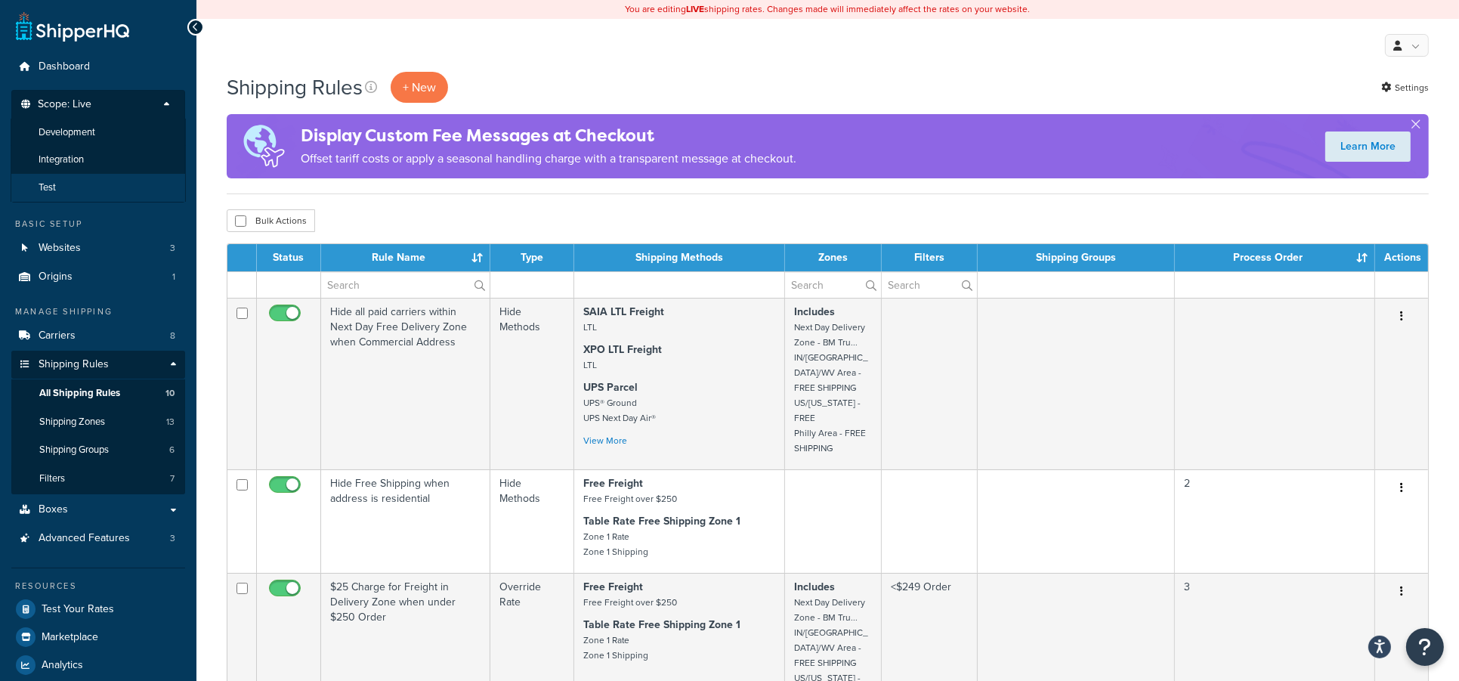
click at [49, 185] on span "Test" at bounding box center [47, 187] width 17 height 13
